Goal: Navigation & Orientation: Find specific page/section

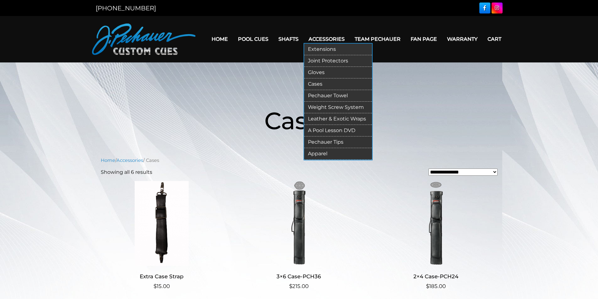
click at [332, 48] on link "Extensions" at bounding box center [338, 50] width 68 height 12
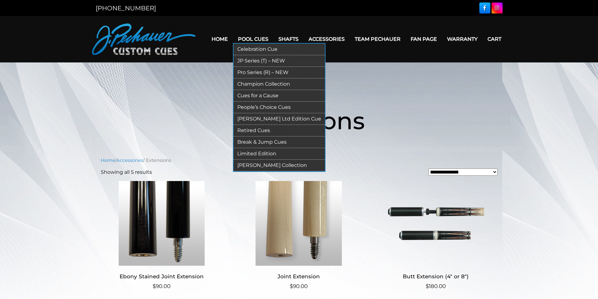
click at [252, 73] on link "Pro Series (R) – NEW" at bounding box center [279, 73] width 91 height 12
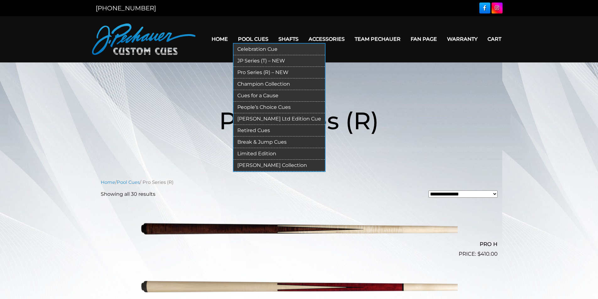
click at [253, 61] on link "JP Series (T) – NEW" at bounding box center [279, 61] width 91 height 12
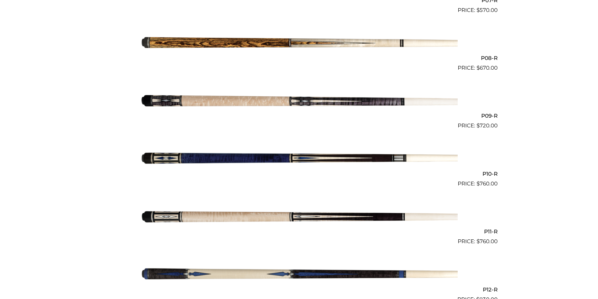
scroll to position [606, 0]
